Goal: Information Seeking & Learning: Learn about a topic

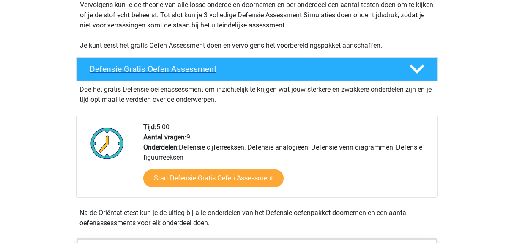
scroll to position [208, 0]
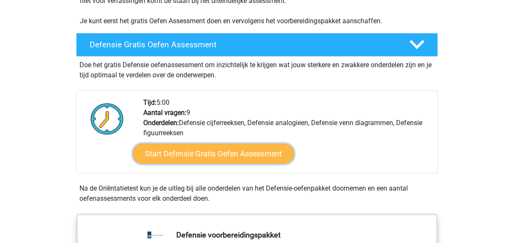
click at [216, 147] on link "Start Defensie Gratis Oefen Assessment" at bounding box center [213, 154] width 161 height 20
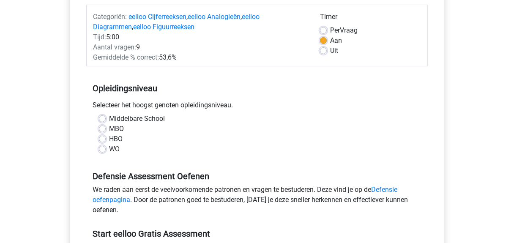
scroll to position [107, 0]
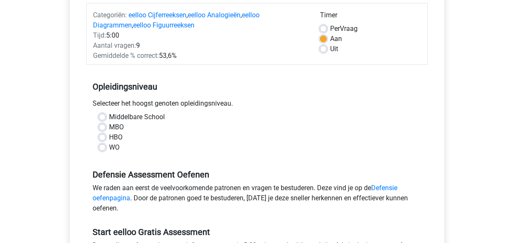
click at [107, 148] on div "WO" at bounding box center [257, 147] width 316 height 10
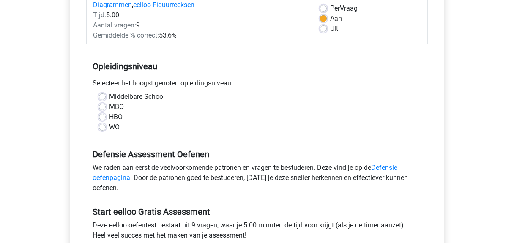
scroll to position [127, 0]
click at [109, 124] on label "WO" at bounding box center [114, 127] width 11 height 10
click at [101, 124] on input "WO" at bounding box center [102, 126] width 7 height 8
radio input "true"
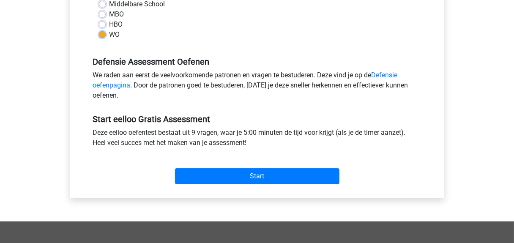
scroll to position [222, 0]
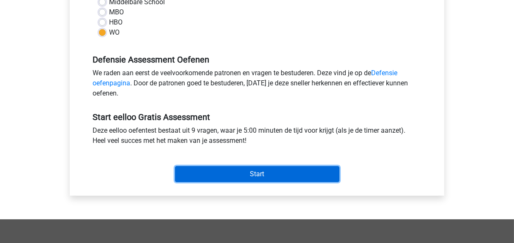
click at [241, 173] on input "Start" at bounding box center [257, 174] width 164 height 16
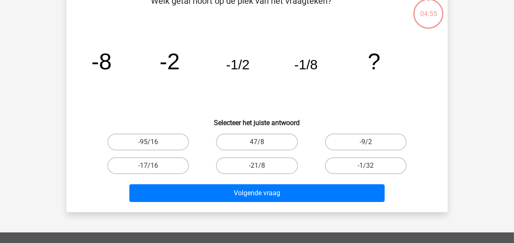
scroll to position [55, 0]
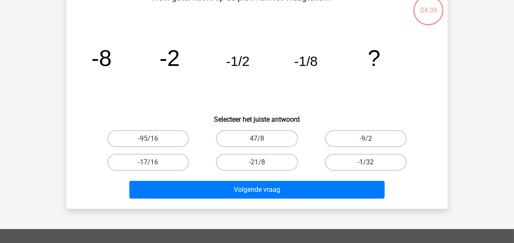
click at [349, 163] on label "-1/32" at bounding box center [366, 162] width 82 height 17
click at [366, 163] on input "-1/32" at bounding box center [368, 164] width 5 height 5
radio input "true"
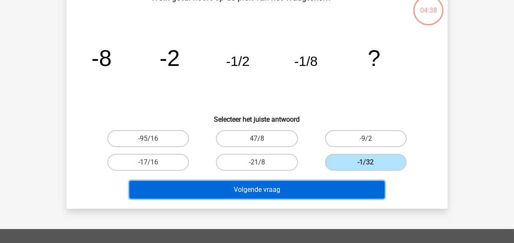
click at [333, 184] on button "Volgende vraag" at bounding box center [257, 190] width 256 height 18
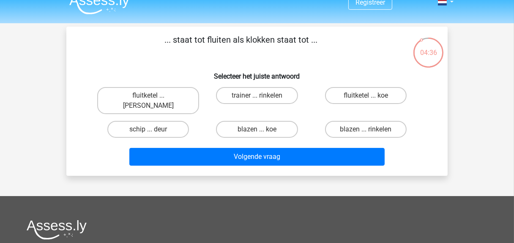
scroll to position [0, 0]
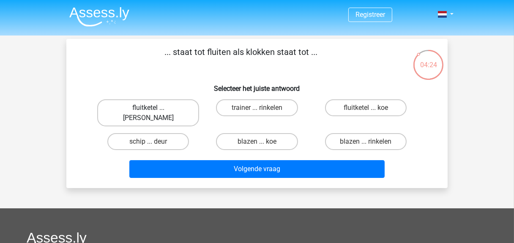
click at [178, 107] on label "fluitketel ... luiden" at bounding box center [148, 112] width 102 height 27
click at [154, 108] on input "fluitketel ... luiden" at bounding box center [150, 110] width 5 height 5
radio input "true"
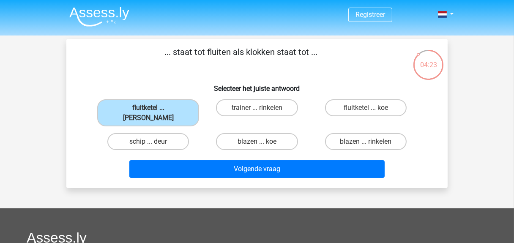
click at [233, 178] on div "Registreer" at bounding box center [257, 215] width 514 height 431
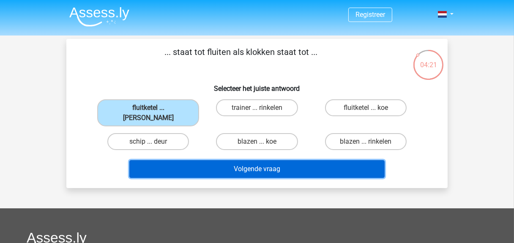
click at [255, 161] on button "Volgende vraag" at bounding box center [257, 169] width 256 height 18
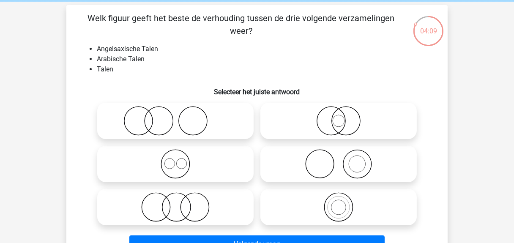
scroll to position [33, 0]
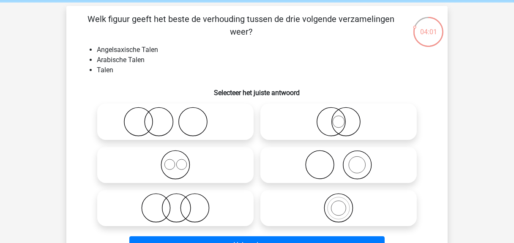
click at [197, 159] on icon at bounding box center [176, 165] width 150 height 30
click at [181, 159] on input "radio" at bounding box center [177, 157] width 5 height 5
radio input "true"
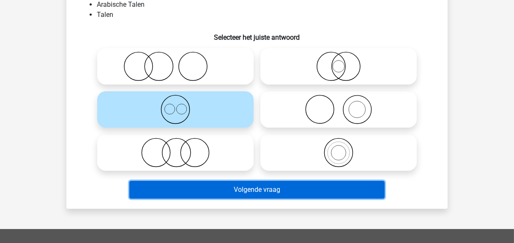
click at [223, 192] on button "Volgende vraag" at bounding box center [257, 190] width 256 height 18
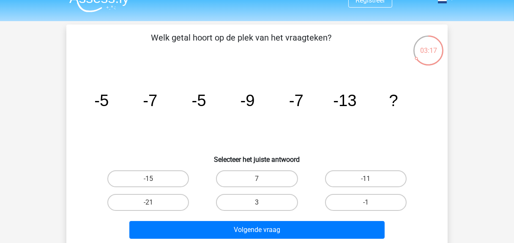
scroll to position [38, 0]
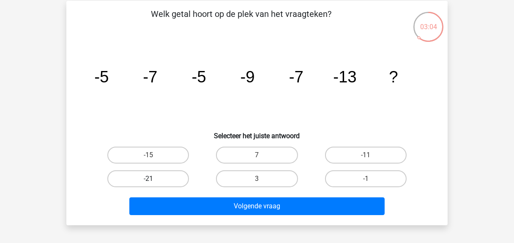
click at [158, 177] on label "-21" at bounding box center [148, 178] width 82 height 17
click at [154, 179] on input "-21" at bounding box center [150, 181] width 5 height 5
radio input "true"
click at [173, 152] on label "-15" at bounding box center [148, 155] width 82 height 17
click at [154, 155] on input "-15" at bounding box center [150, 157] width 5 height 5
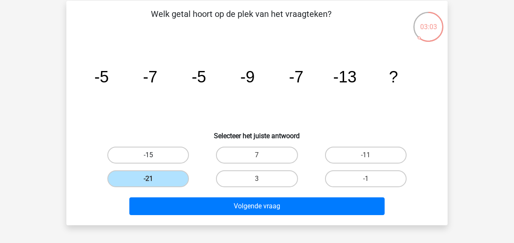
radio input "true"
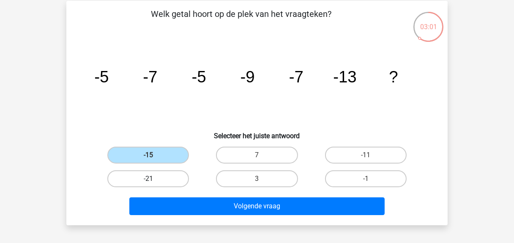
click at [160, 175] on label "-21" at bounding box center [148, 178] width 82 height 17
click at [154, 179] on input "-21" at bounding box center [150, 181] width 5 height 5
radio input "true"
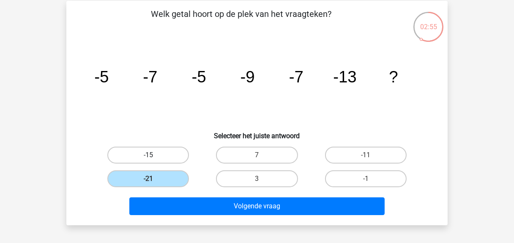
click at [170, 150] on label "-15" at bounding box center [148, 155] width 82 height 17
click at [154, 155] on input "-15" at bounding box center [150, 157] width 5 height 5
radio input "true"
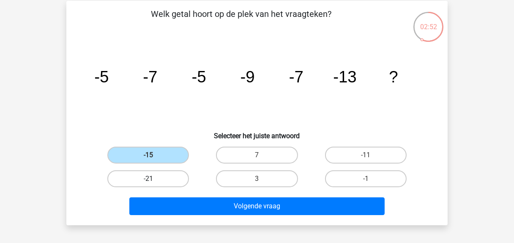
click at [175, 176] on label "-21" at bounding box center [148, 178] width 82 height 17
click at [154, 179] on input "-21" at bounding box center [150, 181] width 5 height 5
radio input "true"
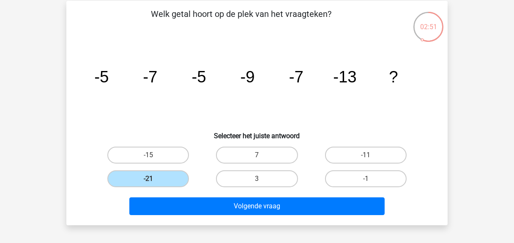
click at [353, 165] on div "-11" at bounding box center [365, 155] width 109 height 24
click at [281, 156] on label "7" at bounding box center [257, 155] width 82 height 17
click at [262, 156] on input "7" at bounding box center [259, 157] width 5 height 5
radio input "true"
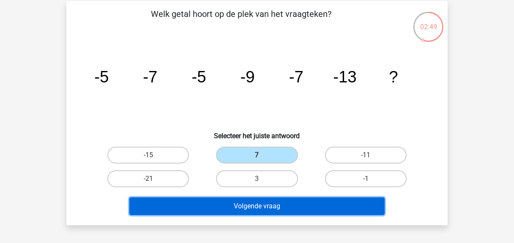
click at [268, 206] on button "Volgende vraag" at bounding box center [257, 206] width 256 height 18
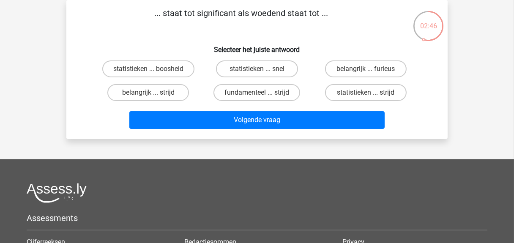
scroll to position [0, 0]
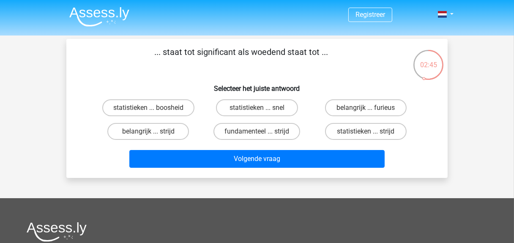
drag, startPoint x: 171, startPoint y: 48, endPoint x: 314, endPoint y: 50, distance: 142.8
click at [314, 50] on p "... staat tot significant als woedend staat tot ..." at bounding box center [241, 58] width 322 height 25
drag, startPoint x: 314, startPoint y: 50, endPoint x: 304, endPoint y: 63, distance: 16.1
click at [304, 63] on p "... staat tot significant als woedend staat tot ..." at bounding box center [241, 58] width 322 height 25
click at [307, 56] on p "... staat tot significant als woedend staat tot ..." at bounding box center [241, 58] width 322 height 25
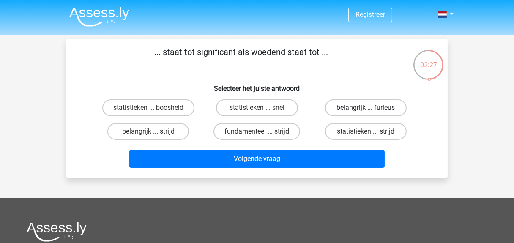
click at [373, 106] on label "belangrijk ... furieus" at bounding box center [366, 107] width 82 height 17
click at [371, 108] on input "belangrijk ... furieus" at bounding box center [368, 110] width 5 height 5
radio input "true"
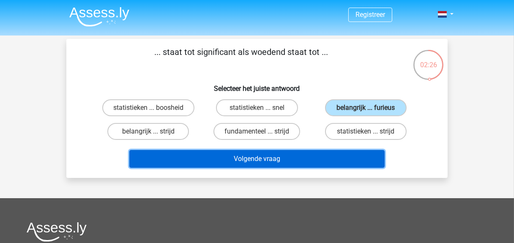
click at [341, 151] on button "Volgende vraag" at bounding box center [257, 159] width 256 height 18
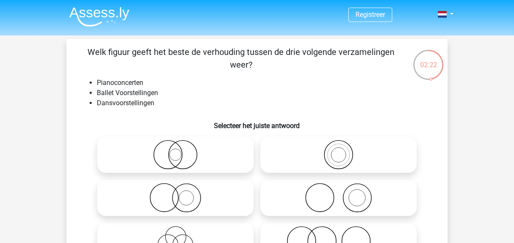
drag, startPoint x: 154, startPoint y: 56, endPoint x: 343, endPoint y: 58, distance: 188.9
click at [343, 58] on p "Welk figuur geeft het beste de verhouding tussen de drie volgende verzamelingen…" at bounding box center [241, 58] width 322 height 25
drag, startPoint x: 343, startPoint y: 58, endPoint x: 255, endPoint y: 89, distance: 93.4
click at [255, 89] on li "Ballet Voorstellingen" at bounding box center [265, 93] width 337 height 10
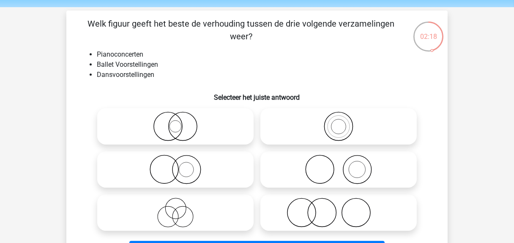
scroll to position [28, 0]
click at [195, 205] on icon at bounding box center [176, 213] width 150 height 30
click at [181, 205] on input "radio" at bounding box center [177, 205] width 5 height 5
radio input "true"
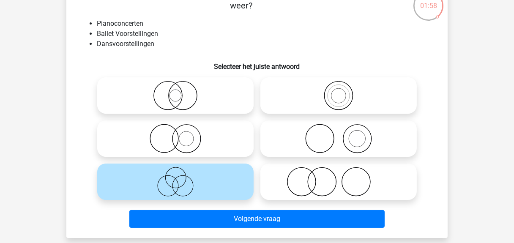
scroll to position [54, 0]
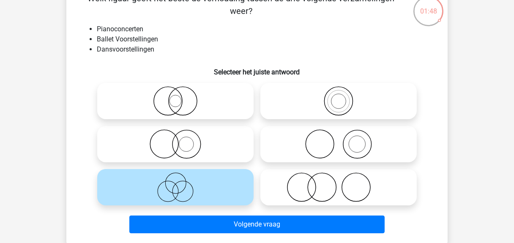
click at [357, 192] on icon at bounding box center [339, 187] width 150 height 30
click at [344, 183] on input "radio" at bounding box center [340, 179] width 5 height 5
radio input "true"
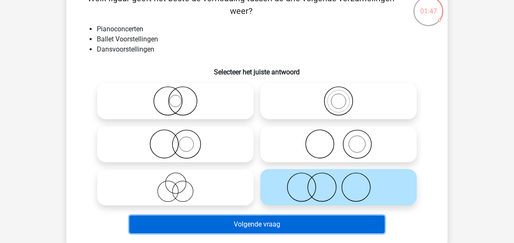
click at [279, 223] on button "Volgende vraag" at bounding box center [257, 225] width 256 height 18
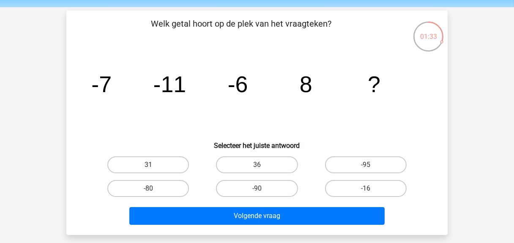
scroll to position [27, 0]
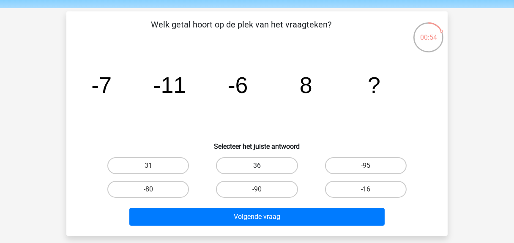
click at [270, 166] on label "36" at bounding box center [257, 165] width 82 height 17
click at [262, 166] on input "36" at bounding box center [259, 168] width 5 height 5
radio input "true"
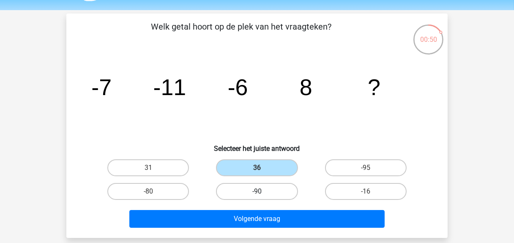
scroll to position [25, 0]
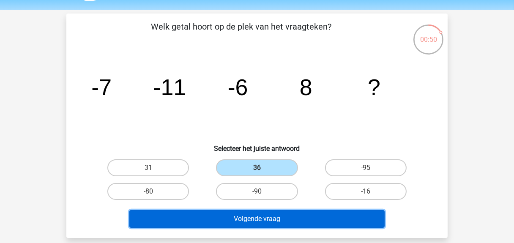
click at [261, 213] on button "Volgende vraag" at bounding box center [257, 219] width 256 height 18
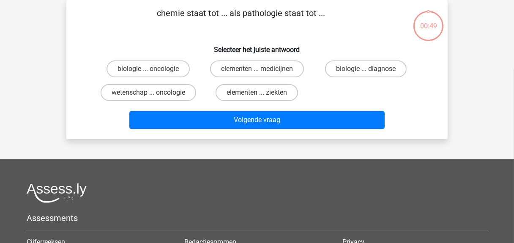
scroll to position [0, 0]
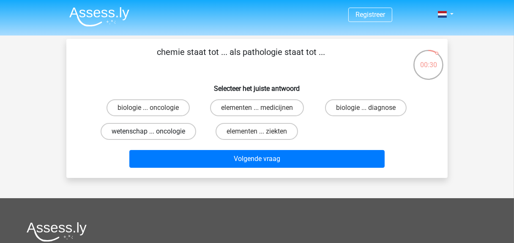
click at [167, 132] on label "wetenschap ... oncologie" at bounding box center [148, 131] width 95 height 17
click at [154, 132] on input "wetenschap ... oncologie" at bounding box center [150, 133] width 5 height 5
radio input "true"
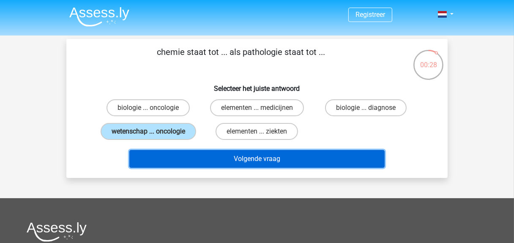
click at [187, 163] on button "Volgende vraag" at bounding box center [257, 159] width 256 height 18
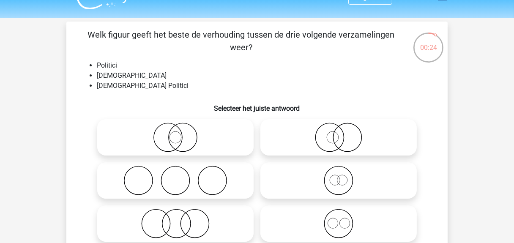
scroll to position [20, 0]
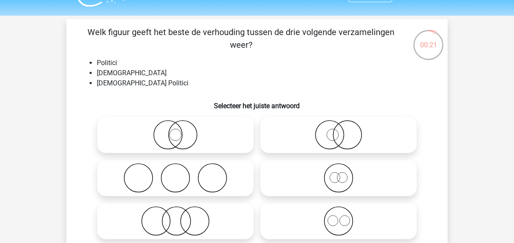
click at [183, 134] on icon at bounding box center [176, 135] width 150 height 30
click at [181, 131] on input "radio" at bounding box center [177, 127] width 5 height 5
radio input "true"
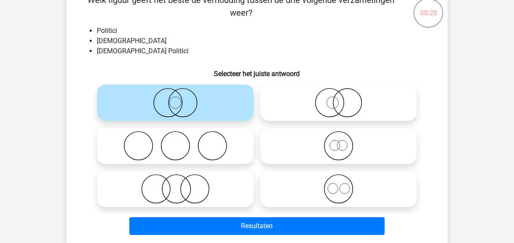
scroll to position [55, 0]
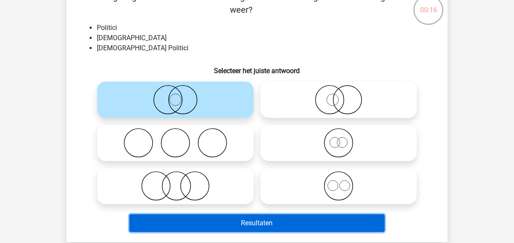
click at [201, 225] on button "Resultaten" at bounding box center [257, 223] width 256 height 18
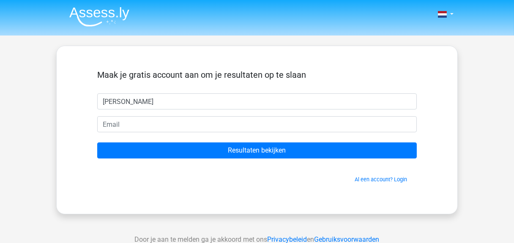
type input "james"
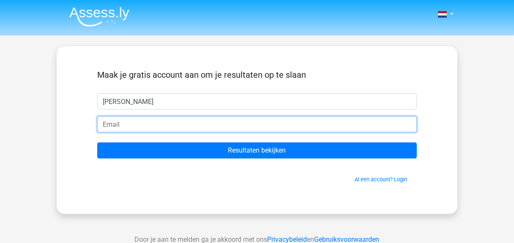
click at [150, 125] on input "email" at bounding box center [256, 124] width 319 height 16
type input "[EMAIL_ADDRESS][DOMAIN_NAME]"
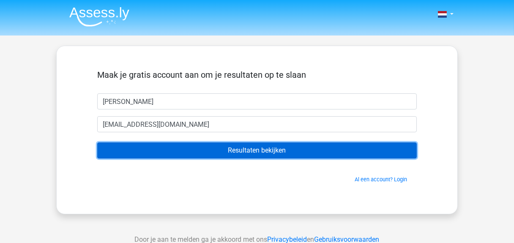
click at [224, 147] on input "Resultaten bekijken" at bounding box center [256, 150] width 319 height 16
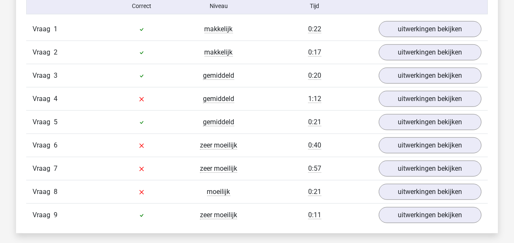
scroll to position [946, 0]
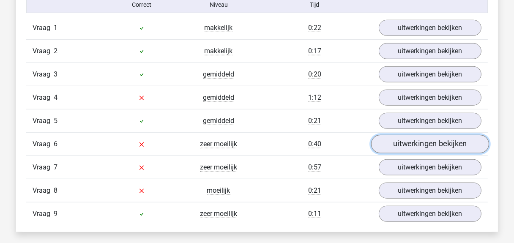
click at [413, 143] on link "uitwerkingen bekijken" at bounding box center [430, 144] width 118 height 19
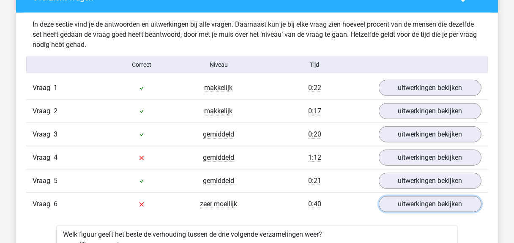
scroll to position [883, 0]
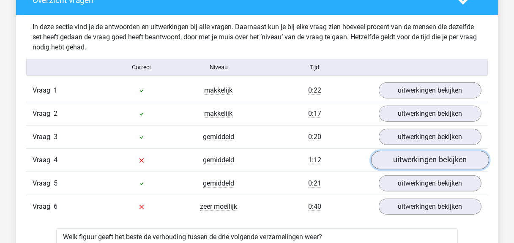
click at [436, 152] on link "uitwerkingen bekijken" at bounding box center [430, 160] width 118 height 19
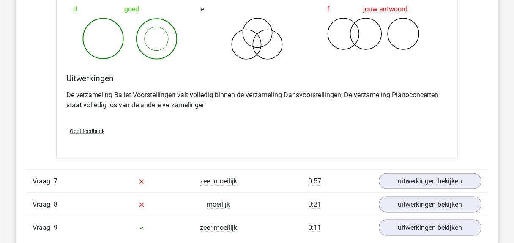
scroll to position [1645, 0]
drag, startPoint x: 375, startPoint y: 114, endPoint x: 482, endPoint y: 119, distance: 107.4
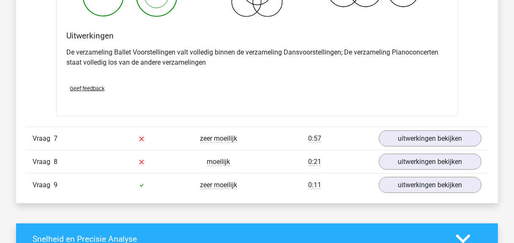
scroll to position [1686, 0]
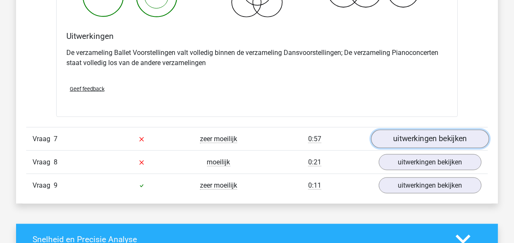
click at [418, 136] on link "uitwerkingen bekijken" at bounding box center [430, 139] width 118 height 19
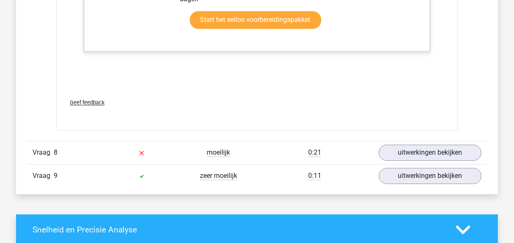
scroll to position [2216, 0]
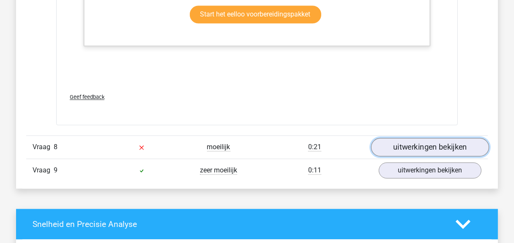
click at [406, 139] on link "uitwerkingen bekijken" at bounding box center [430, 147] width 118 height 19
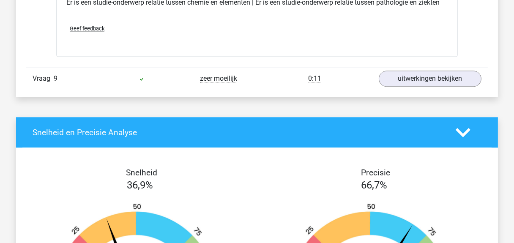
scroll to position [2498, 0]
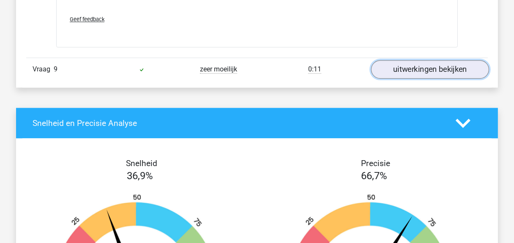
click at [424, 63] on link "uitwerkingen bekijken" at bounding box center [430, 69] width 118 height 19
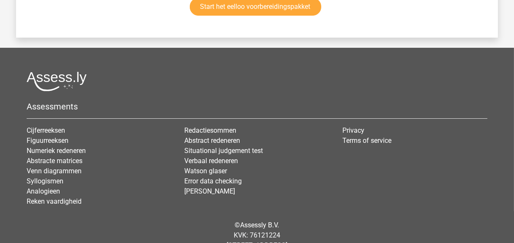
scroll to position [3781, 0]
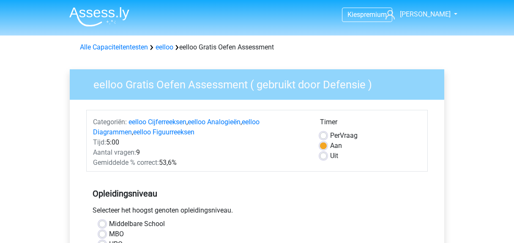
scroll to position [222, 0]
